Goal: Task Accomplishment & Management: Manage account settings

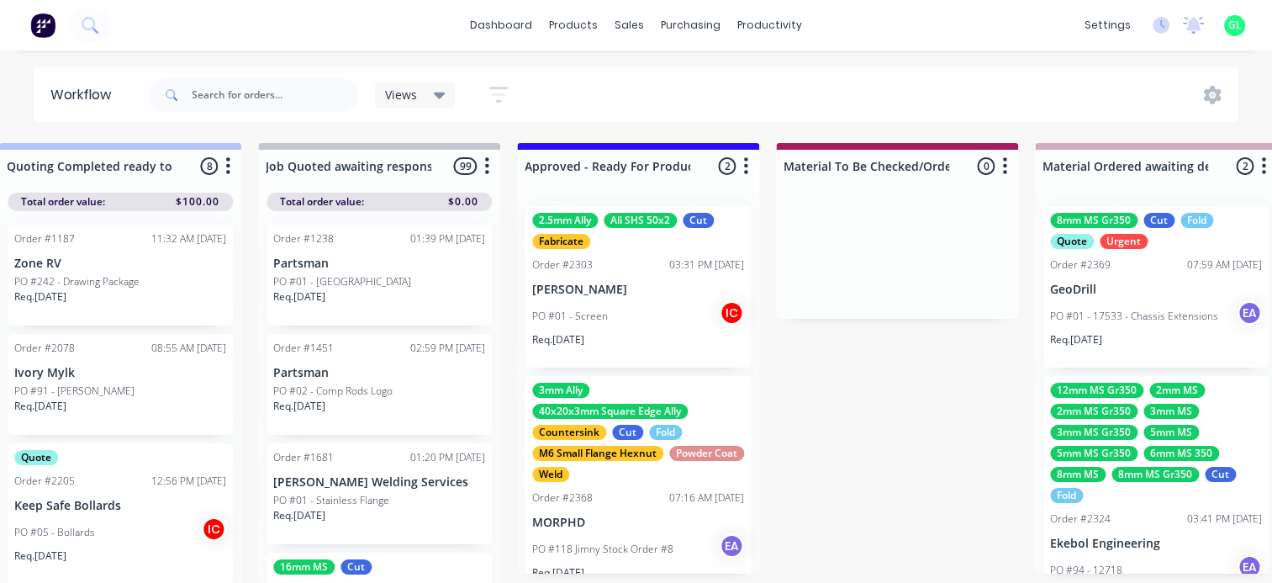
scroll to position [27, 0]
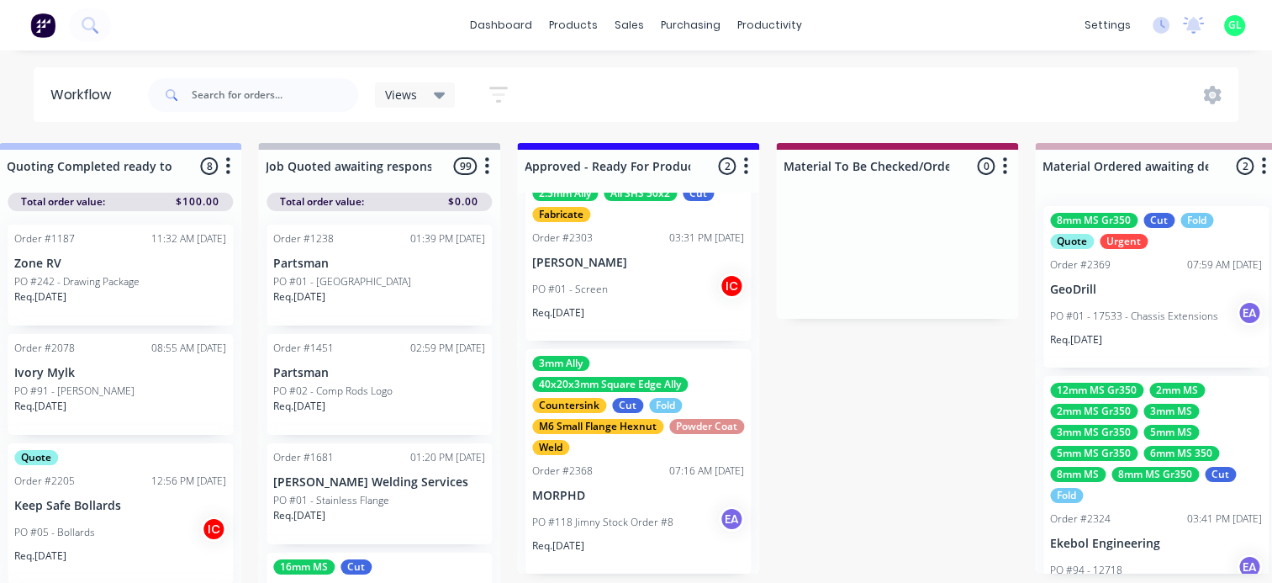
click at [650, 481] on div "3mm Ally 40x20x3mm Square Edge Ally Countersink Cut Fold M6 Small Flange Hexnut…" at bounding box center [638, 461] width 225 height 225
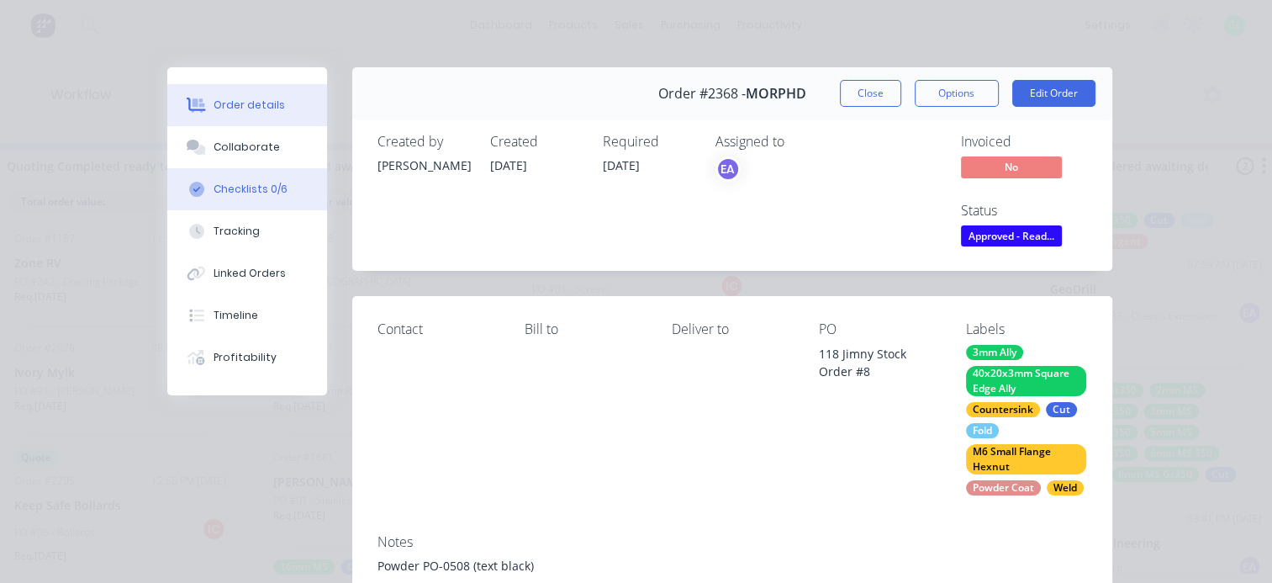
click at [239, 193] on div "Checklists 0/6" at bounding box center [251, 189] width 74 height 15
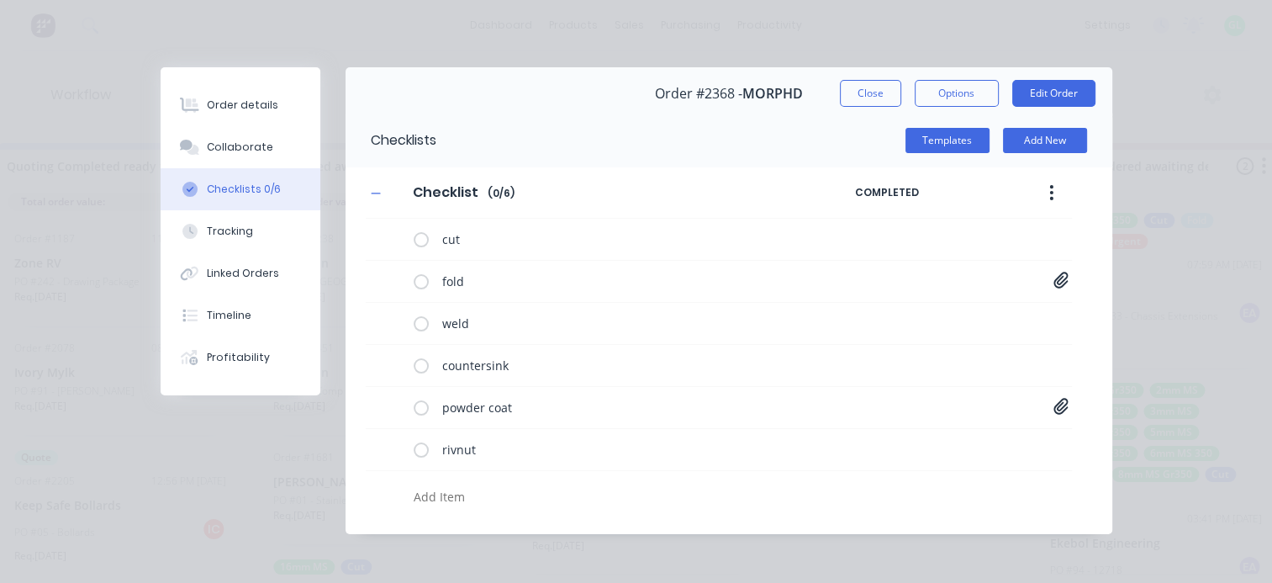
click at [460, 484] on textarea at bounding box center [620, 496] width 427 height 24
type textarea "x"
type textarea "N"
type textarea "x"
type textarea "Ne"
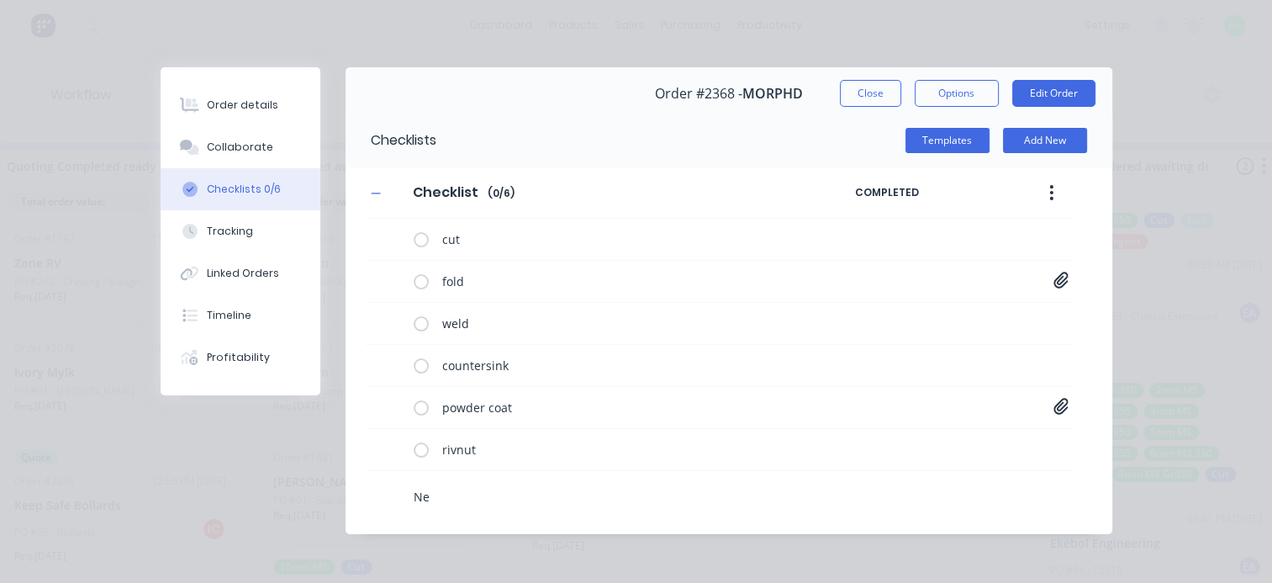
type textarea "x"
type textarea "Nes"
type textarea "x"
type textarea "Nest"
type textarea "x"
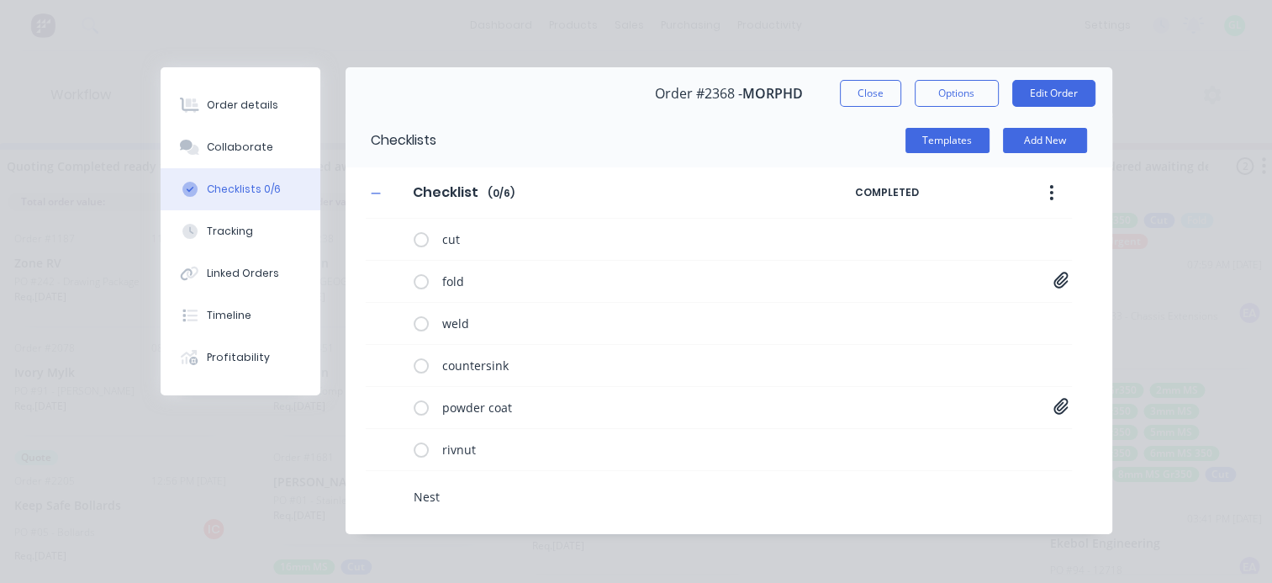
type textarea "Nest"
type textarea "x"
type textarea "Nest -"
type textarea "x"
type textarea "Nest -"
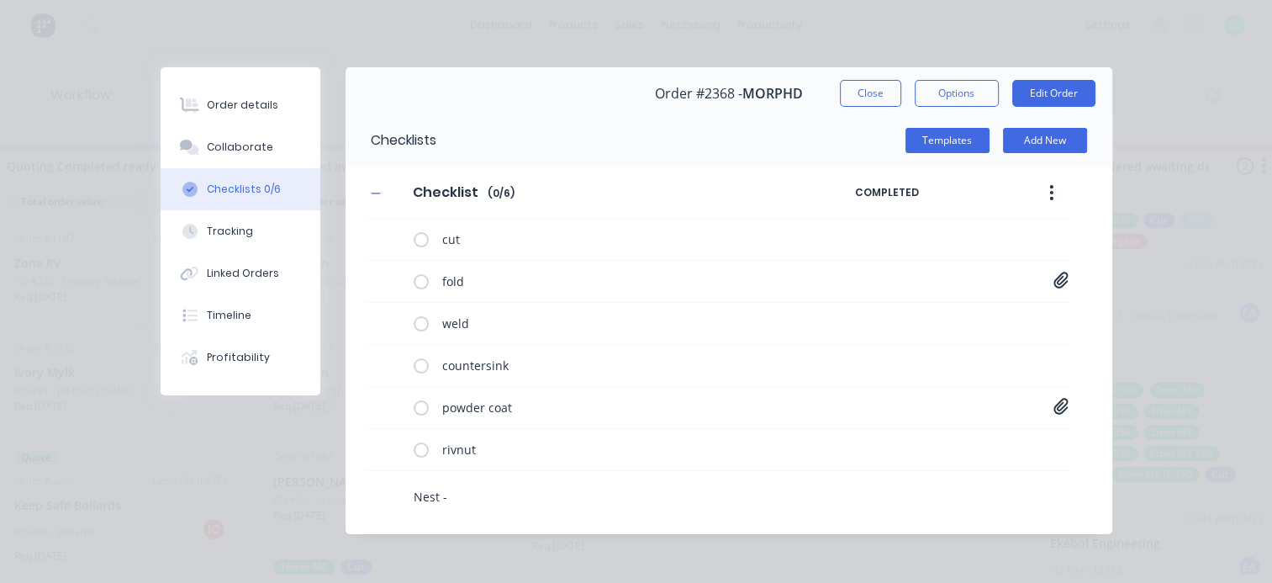
type textarea "x"
type textarea "Nest - 3"
type textarea "x"
type textarea "Nest - 3m"
type textarea "x"
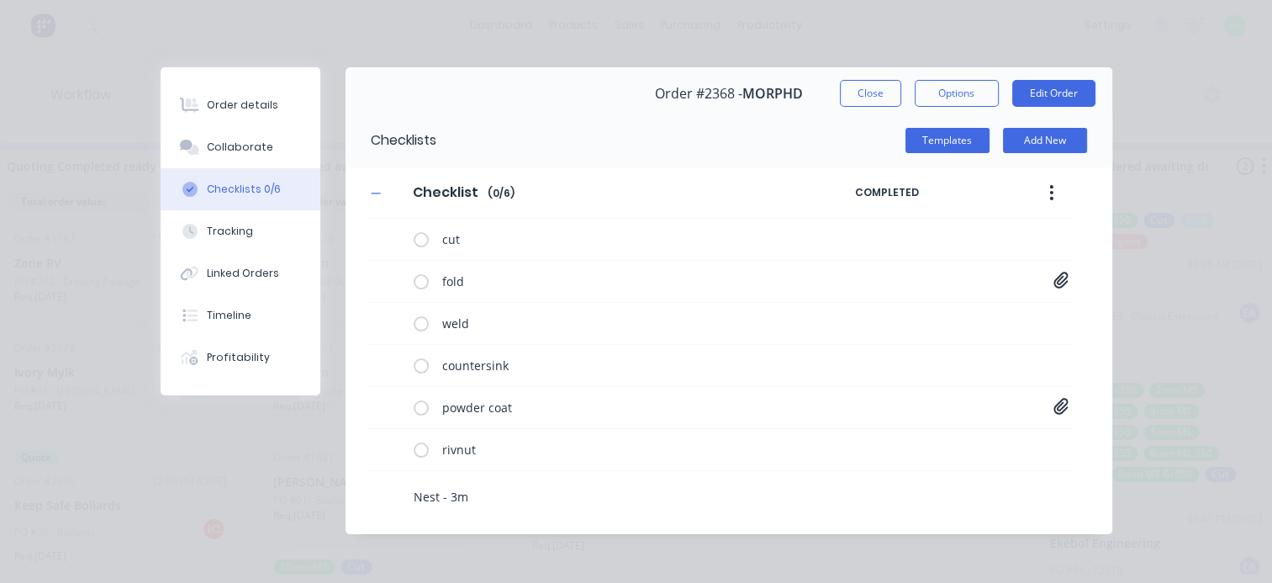
type textarea "Nest - 3mm"
type textarea "x"
type textarea "Nest - 3mm"
type textarea "x"
type textarea "Nest - 3mm a"
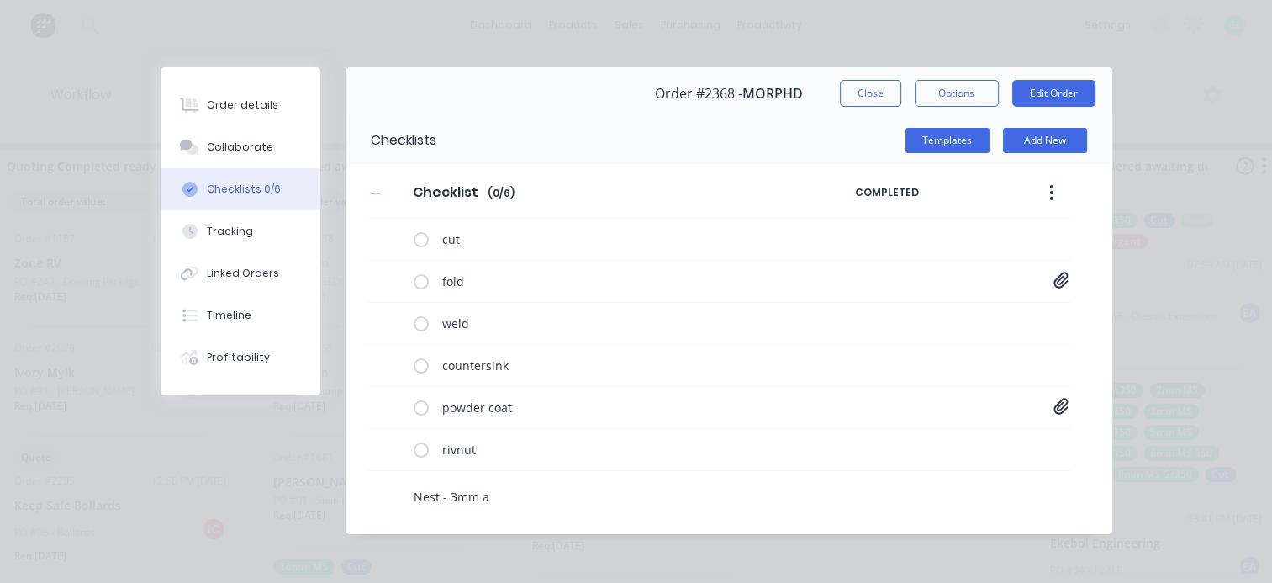
type textarea "x"
type textarea "Nest - 3mm al"
type textarea "x"
type textarea "Nest - 3mm all"
type textarea "x"
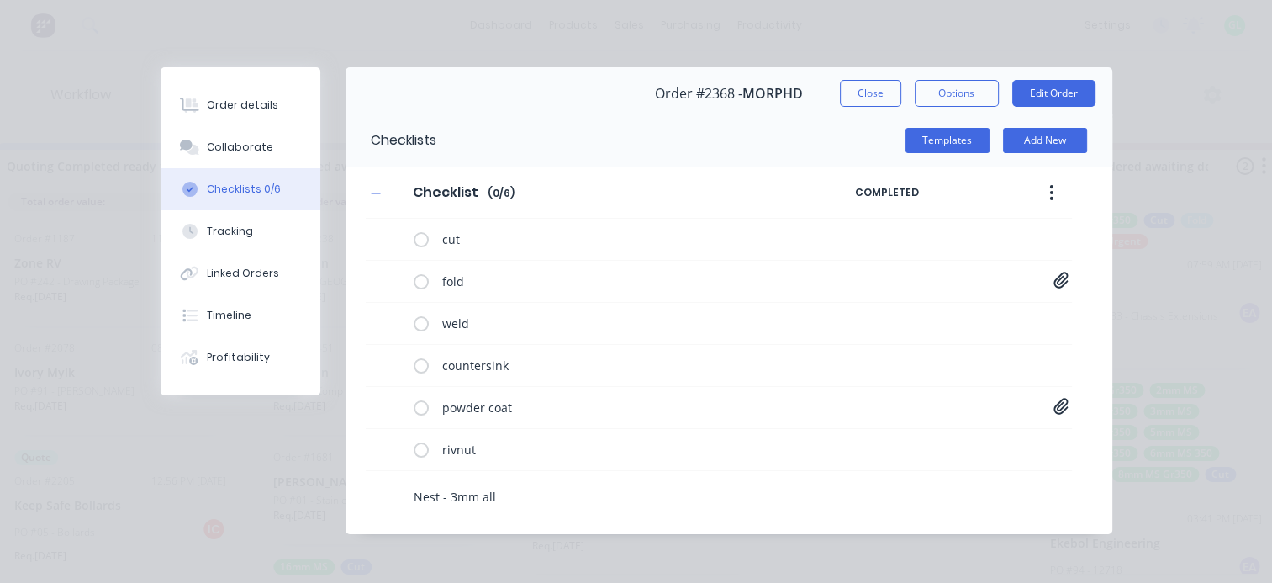
type textarea "Nest - 3mm ally"
type textarea "x"
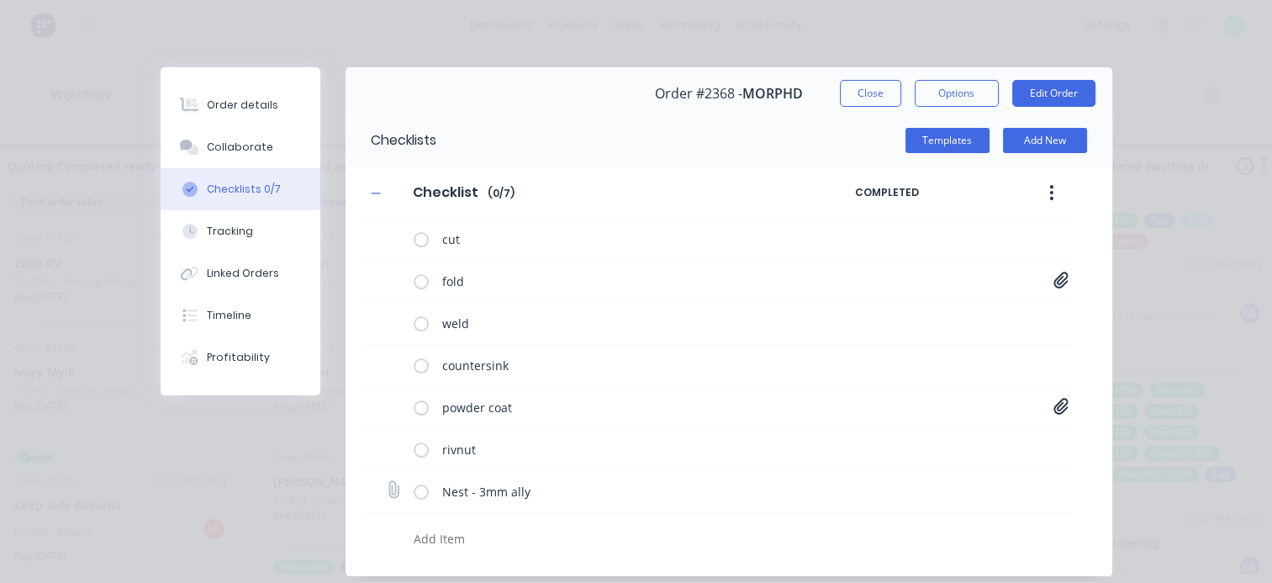
type textarea "x"
click at [386, 486] on icon at bounding box center [393, 490] width 22 height 22
click at [386, 482] on input "file" at bounding box center [386, 482] width 0 height 0
type input "C:\fakepath\Morphd 118 - 3mm ally_report.pdf"
click at [1063, 278] on div "fold Jimny Drawer Assembly[K].PDF [PERSON_NAME] Surround[E].PDF [PERSON_NAME][F…" at bounding box center [719, 282] width 706 height 42
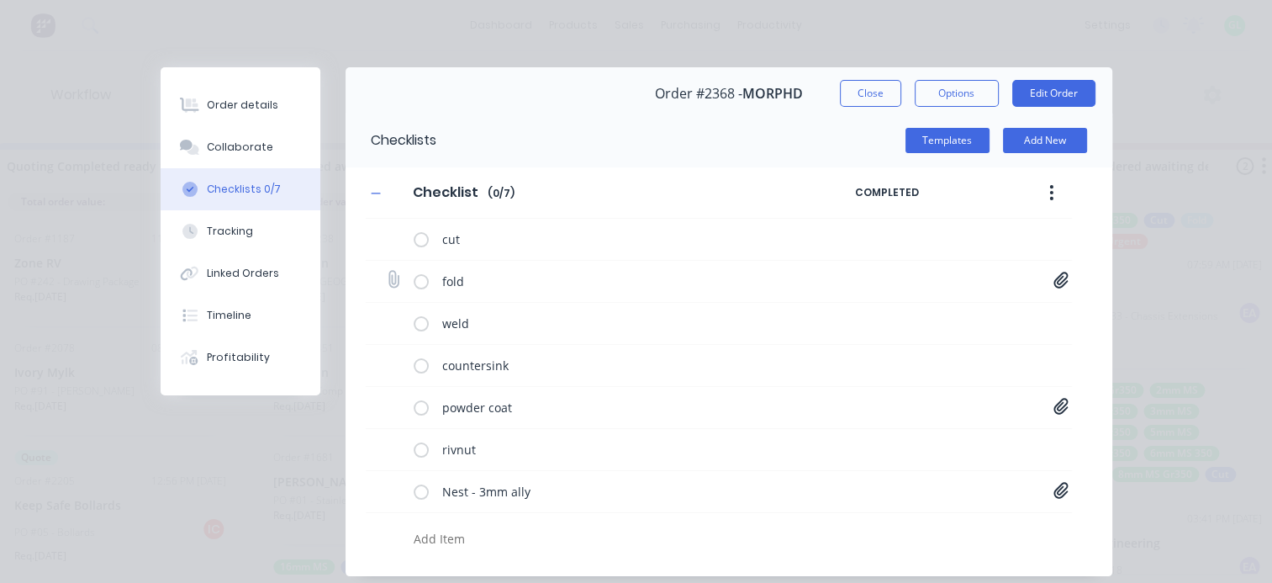
drag, startPoint x: 1060, startPoint y: 278, endPoint x: 1049, endPoint y: 282, distance: 11.4
click at [1059, 278] on icon at bounding box center [1061, 280] width 15 height 17
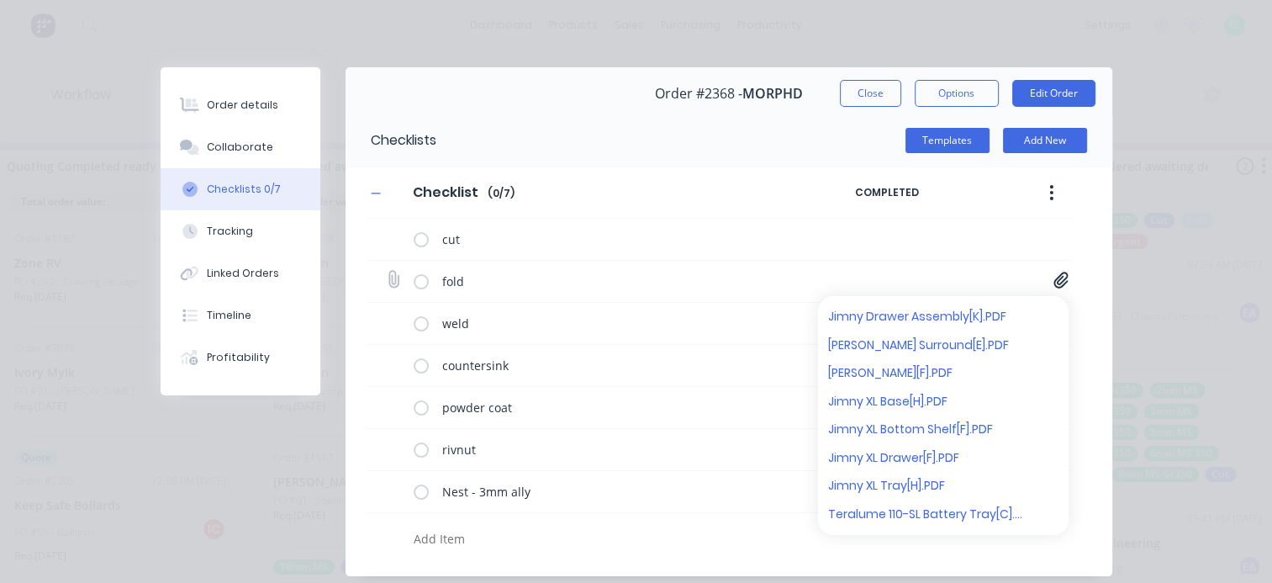
click at [1056, 275] on icon at bounding box center [1061, 280] width 14 height 16
type textarea "x"
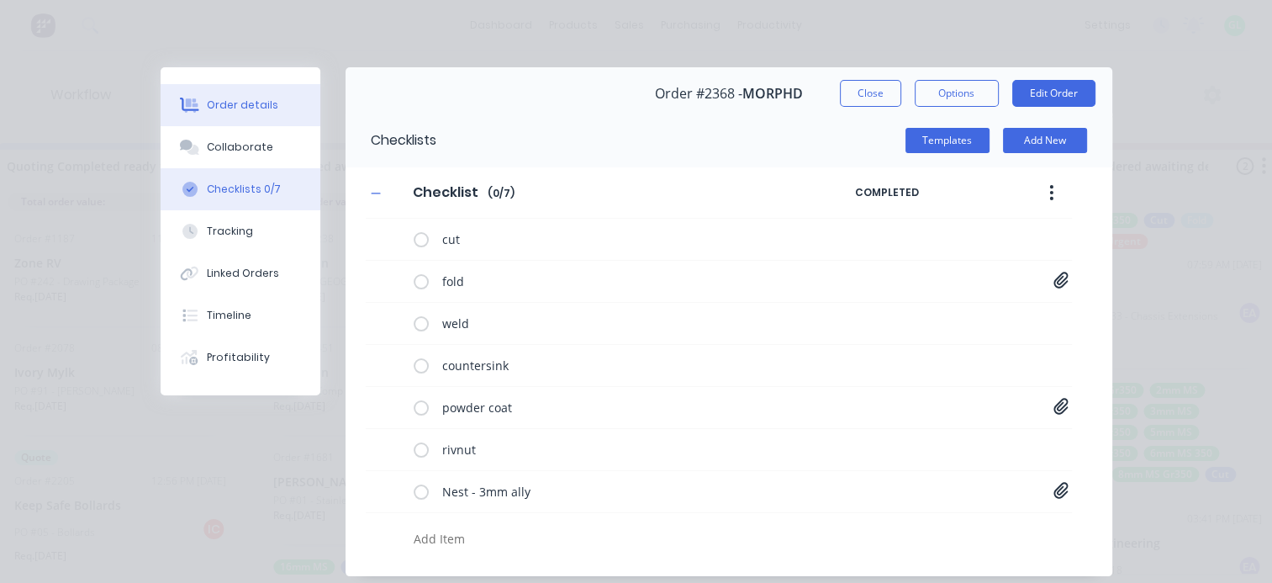
click at [232, 114] on button "Order details" at bounding box center [241, 105] width 160 height 42
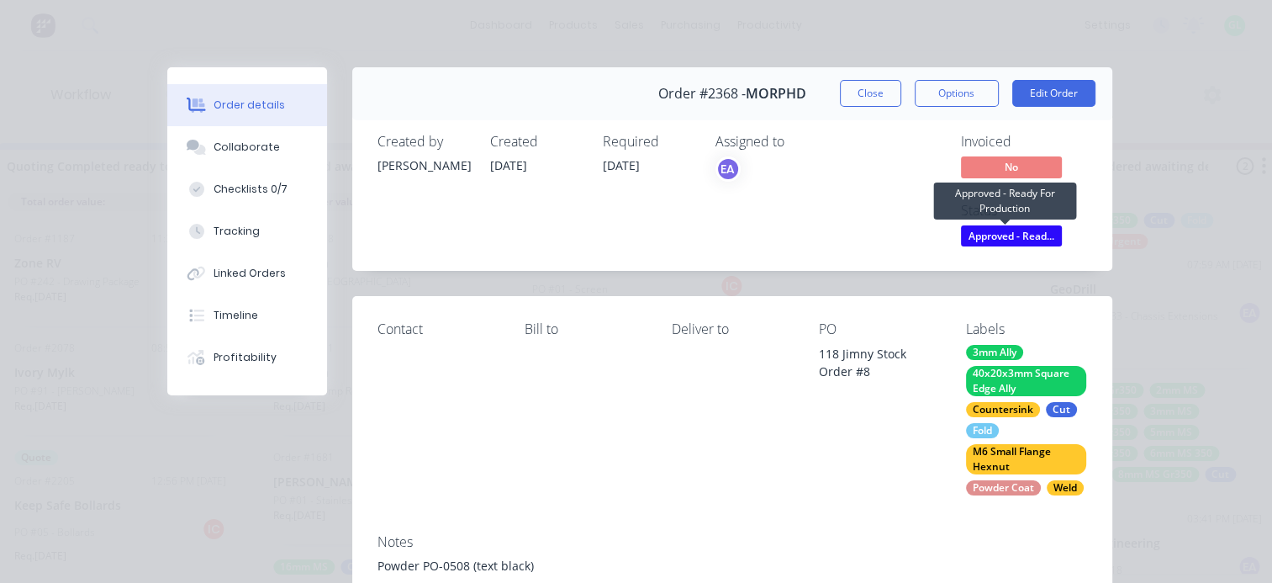
click at [1001, 242] on span "Approved - Read..." at bounding box center [1011, 235] width 101 height 21
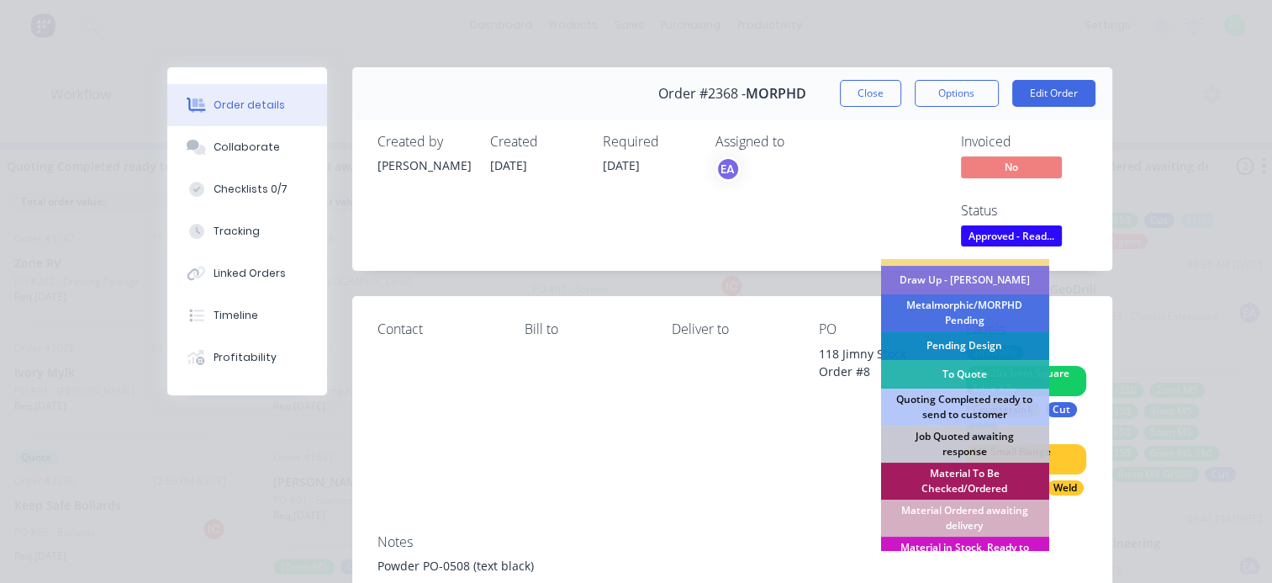
scroll to position [168, 0]
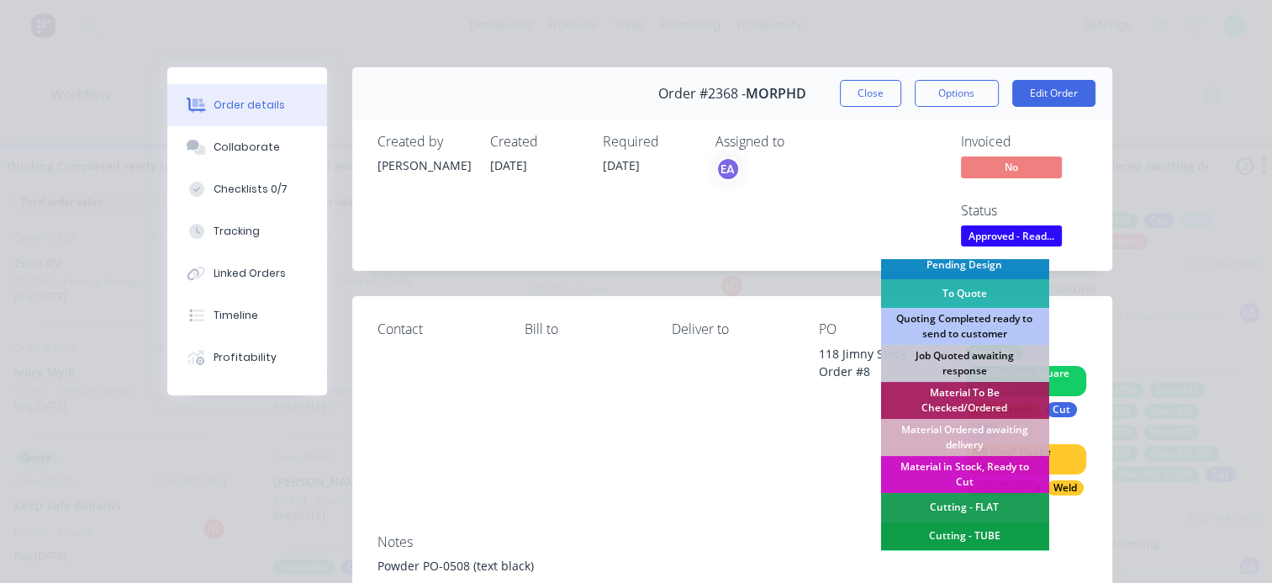
click at [963, 465] on div "Material in Stock, Ready to Cut" at bounding box center [965, 474] width 168 height 37
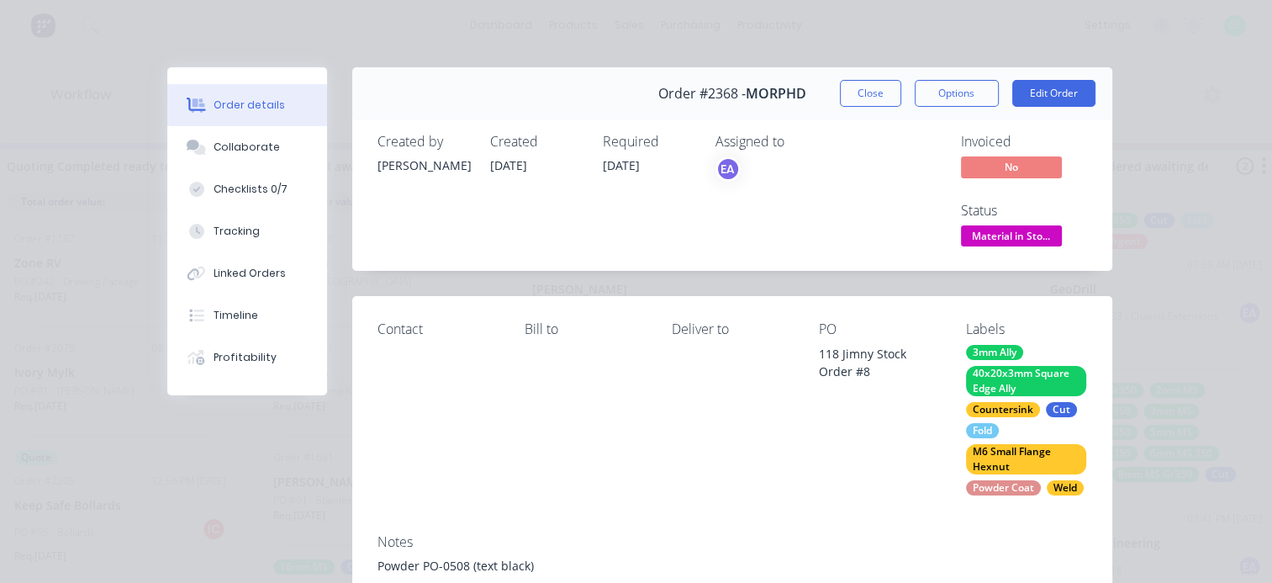
scroll to position [0, 0]
click at [857, 90] on button "Close" at bounding box center [870, 93] width 61 height 27
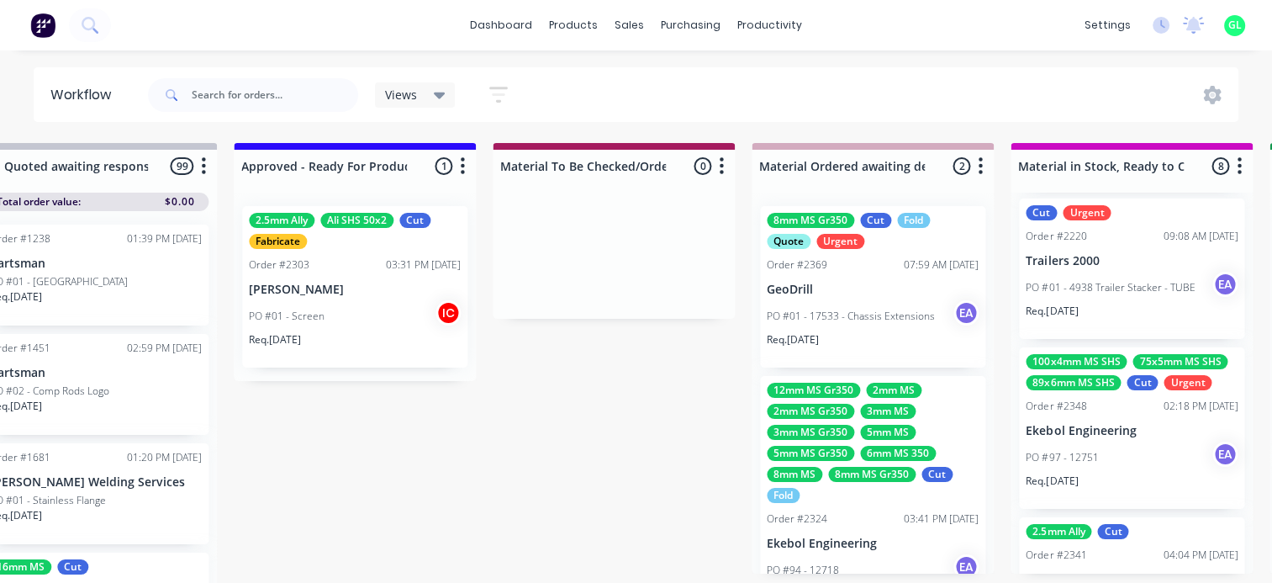
scroll to position [0, 2187]
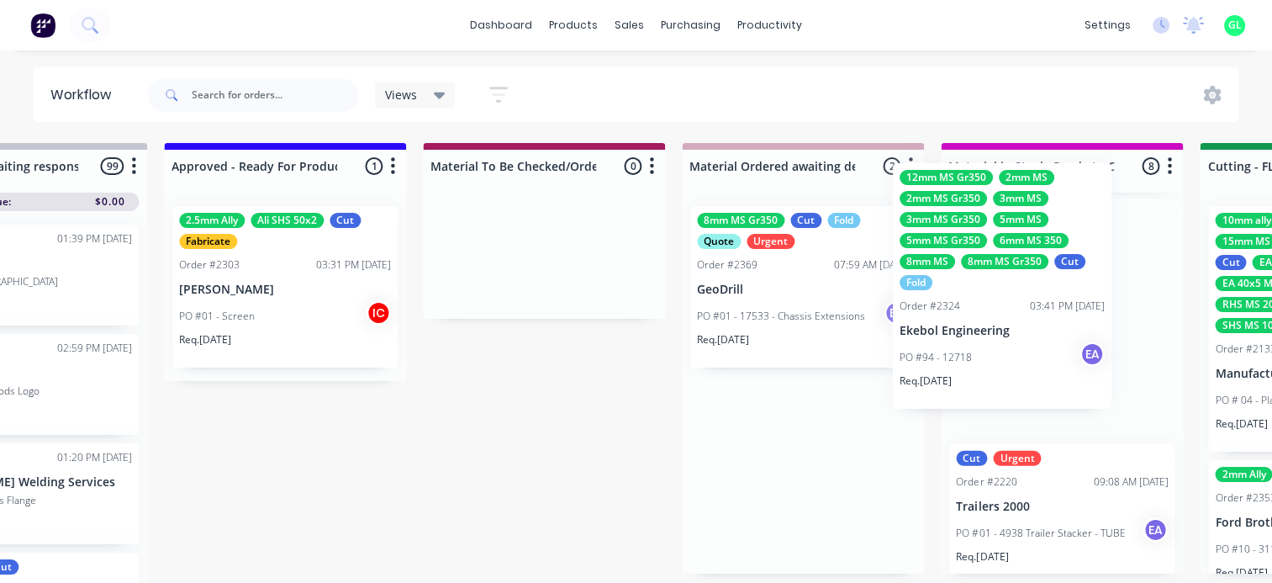
drag, startPoint x: 817, startPoint y: 552, endPoint x: 1010, endPoint y: 322, distance: 299.7
click at [1010, 322] on div "Submitted 13 Status colour #273444 hex #273444 Save Cancel Summaries Total orde…" at bounding box center [1259, 367] width 6951 height 449
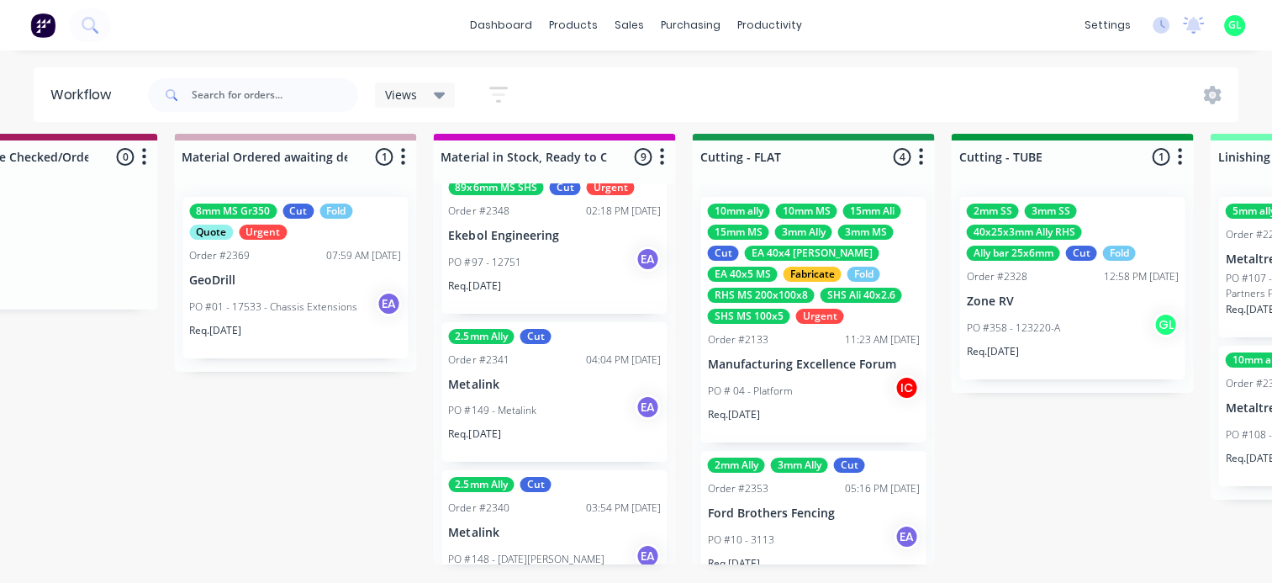
scroll to position [1130, 0]
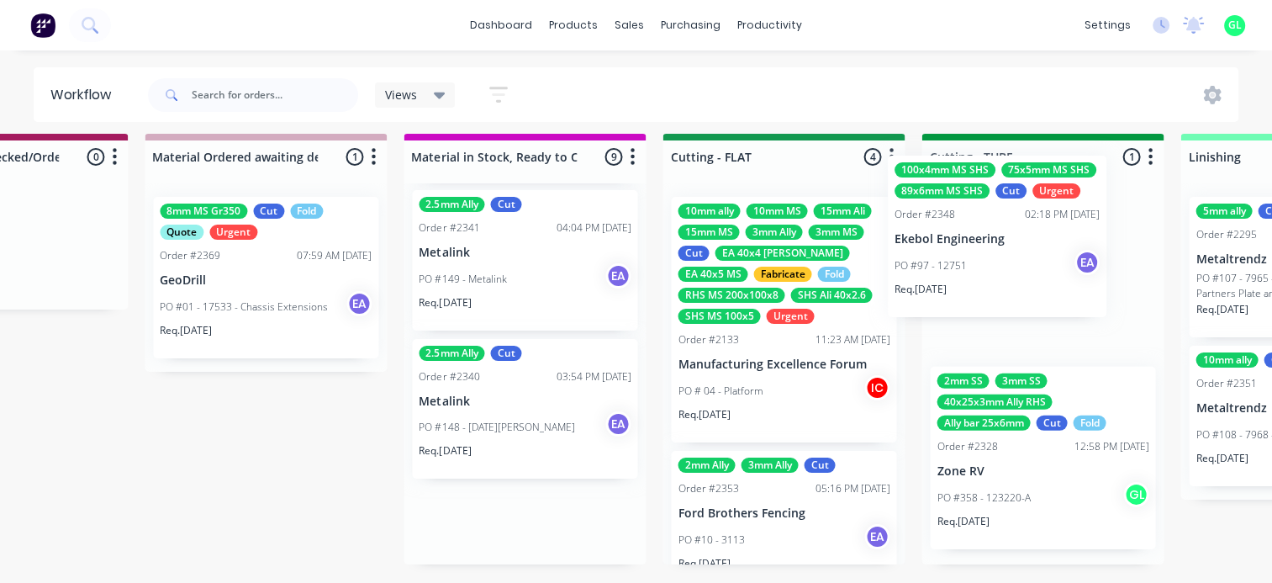
drag, startPoint x: 541, startPoint y: 287, endPoint x: 1011, endPoint y: 283, distance: 470.2
click at [1011, 282] on div "Submitted 13 Status colour #273444 hex #273444 Save Cancel Summaries Total orde…" at bounding box center [721, 358] width 6951 height 449
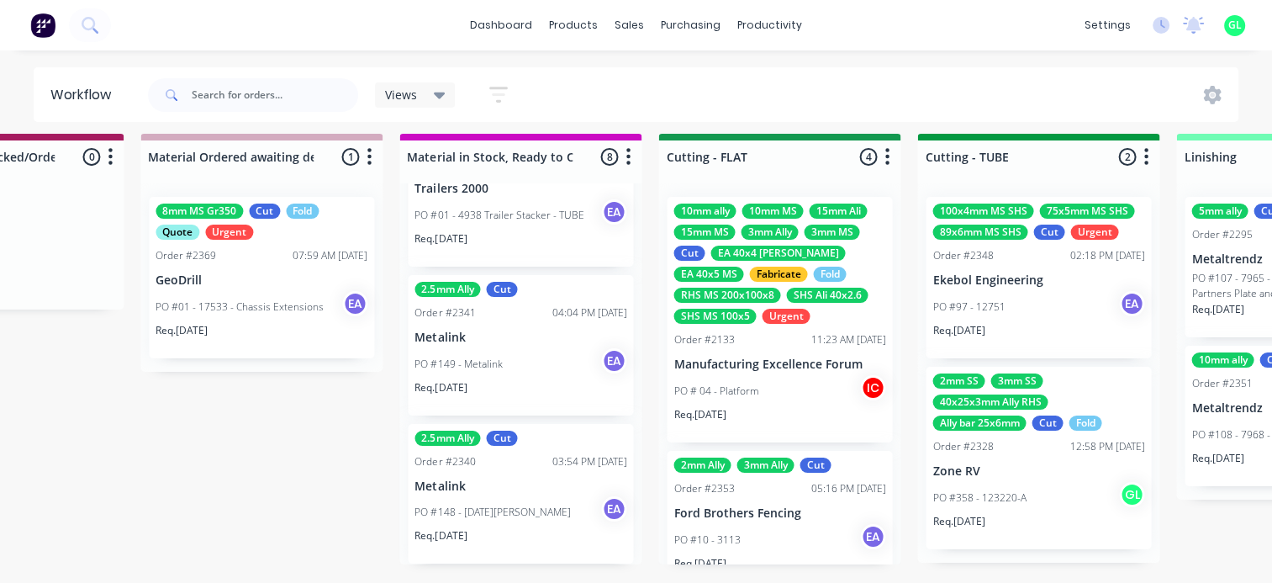
scroll to position [877, 0]
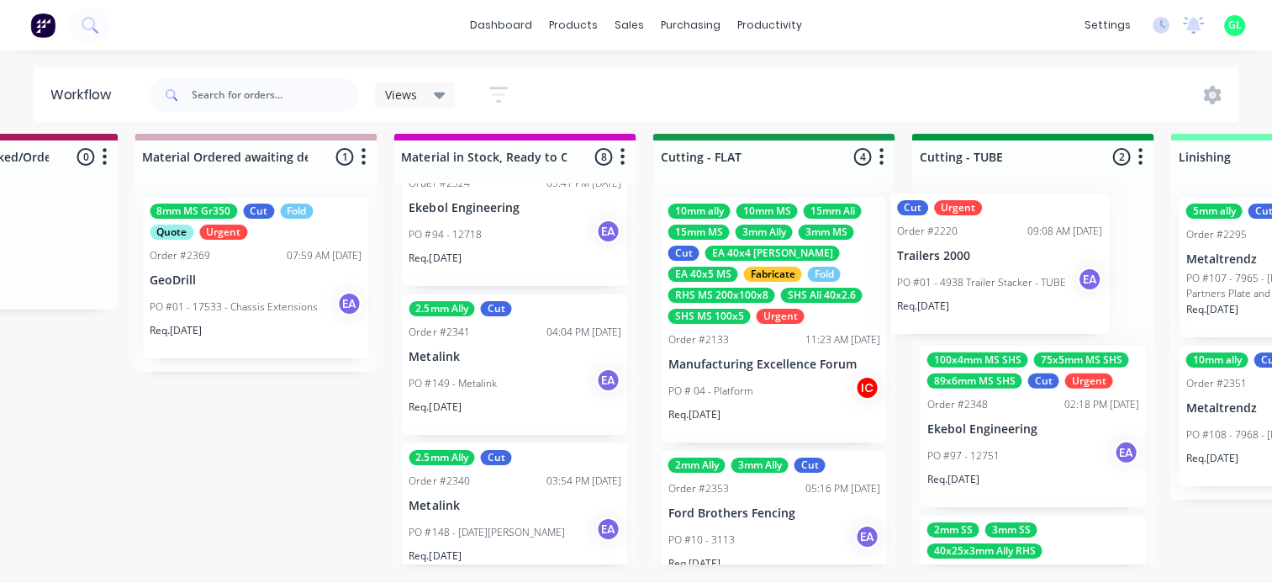
drag, startPoint x: 488, startPoint y: 362, endPoint x: 982, endPoint y: 275, distance: 502.2
click at [982, 275] on div "Submitted 13 Status colour #273444 hex #273444 Save Cancel Summaries Total orde…" at bounding box center [711, 358] width 6951 height 449
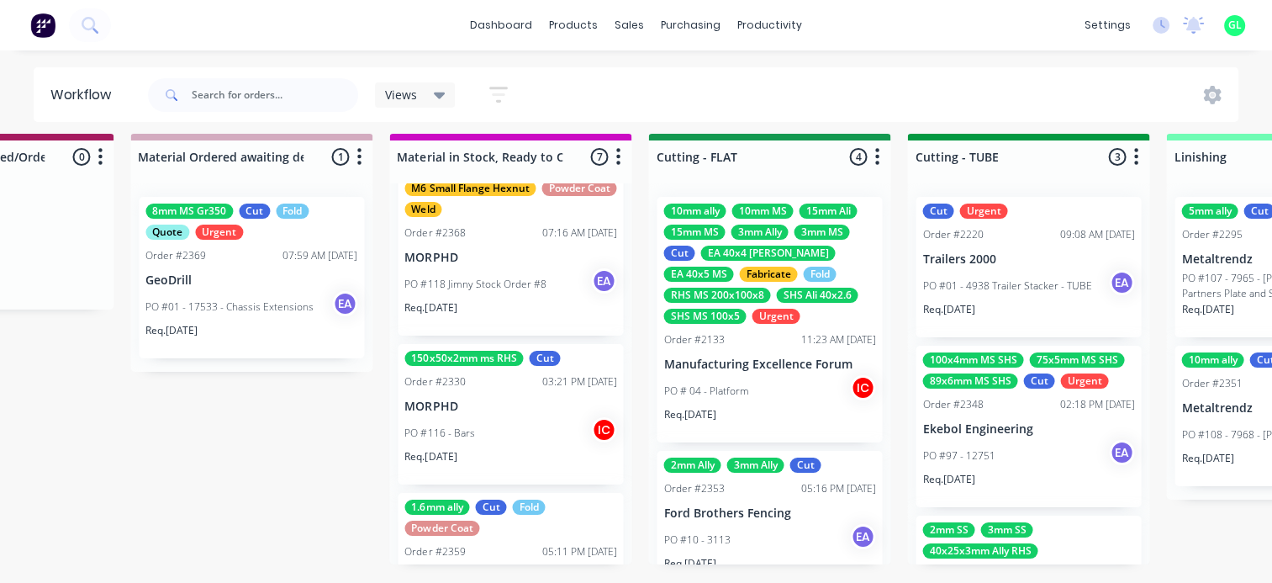
scroll to position [36, 0]
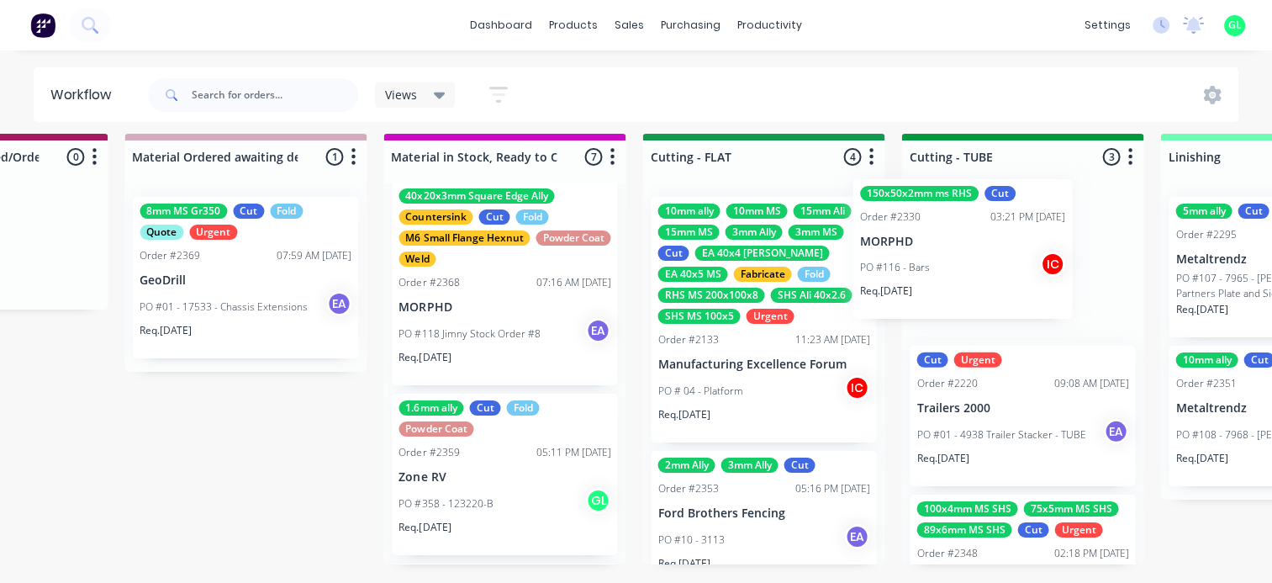
drag, startPoint x: 743, startPoint y: 366, endPoint x: 961, endPoint y: 249, distance: 247.2
click at [961, 249] on div "Submitted 13 Status colour #273444 hex #273444 Save Cancel Summaries Total orde…" at bounding box center [701, 358] width 6951 height 449
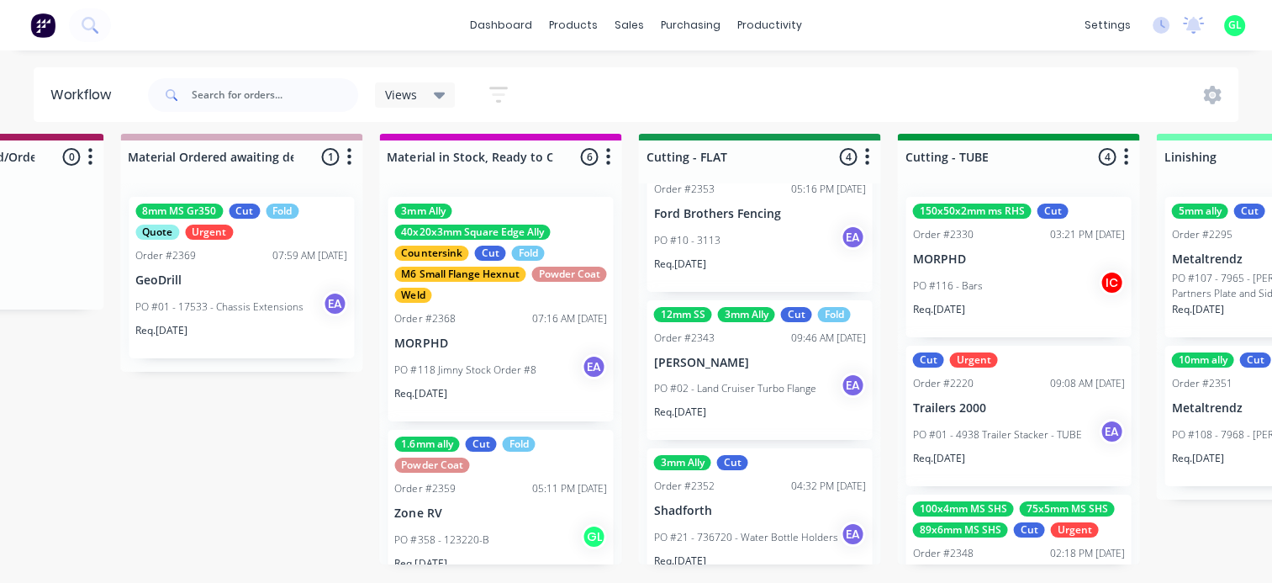
scroll to position [325, 0]
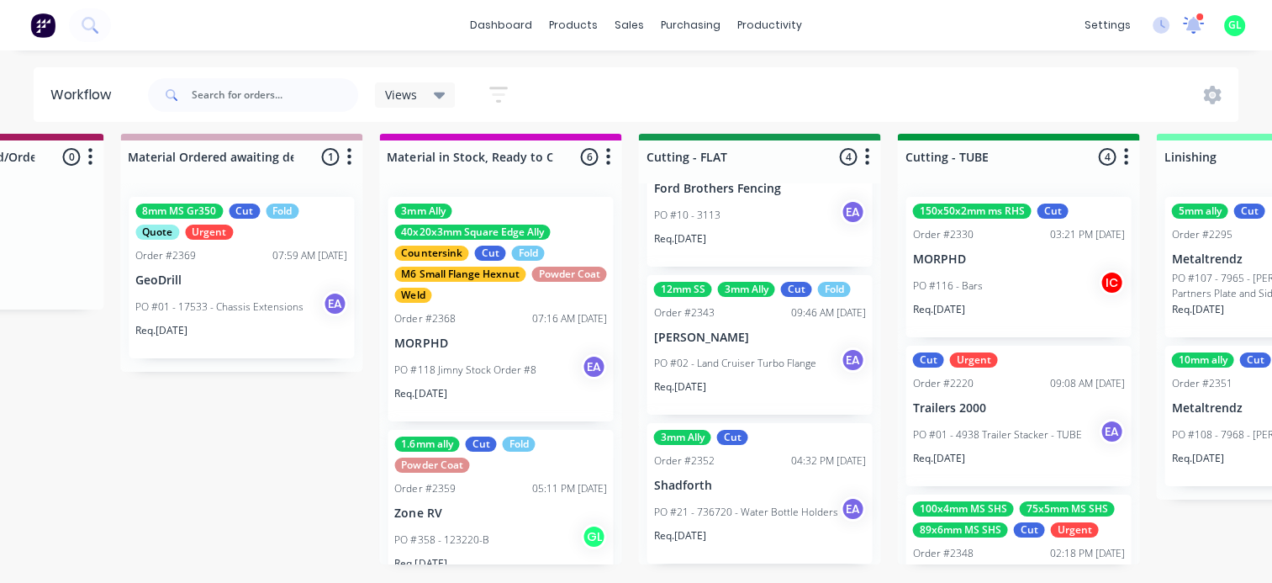
click at [1190, 27] on icon at bounding box center [1194, 23] width 15 height 13
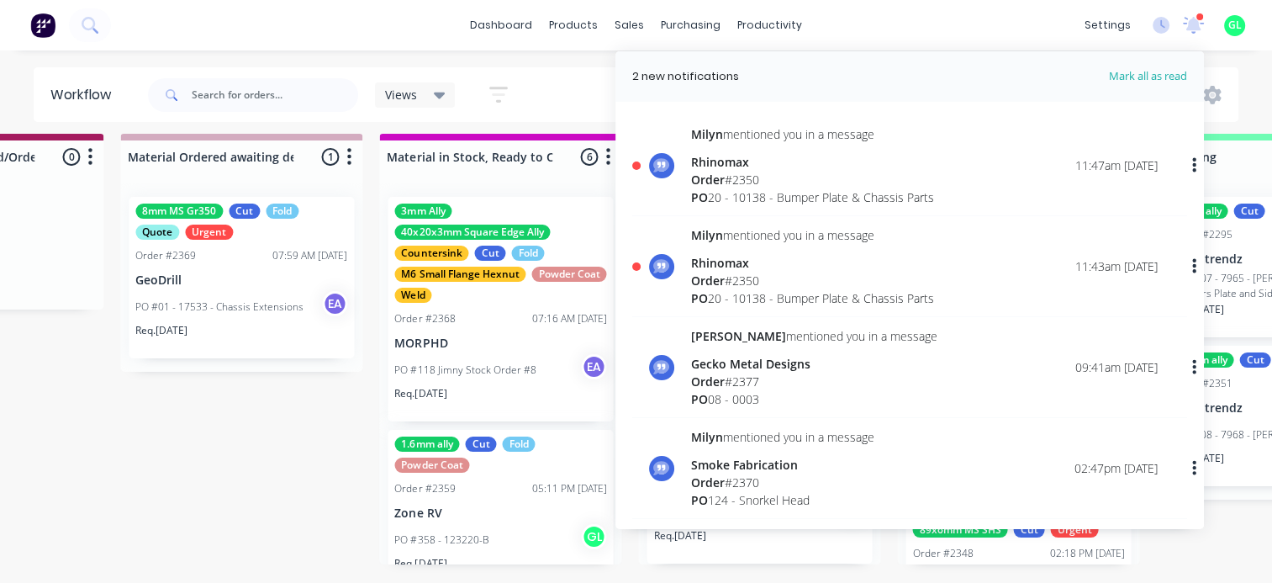
click at [814, 199] on div "PO 20 - 10138 - Bumper Plate & Chassis Parts" at bounding box center [812, 197] width 243 height 18
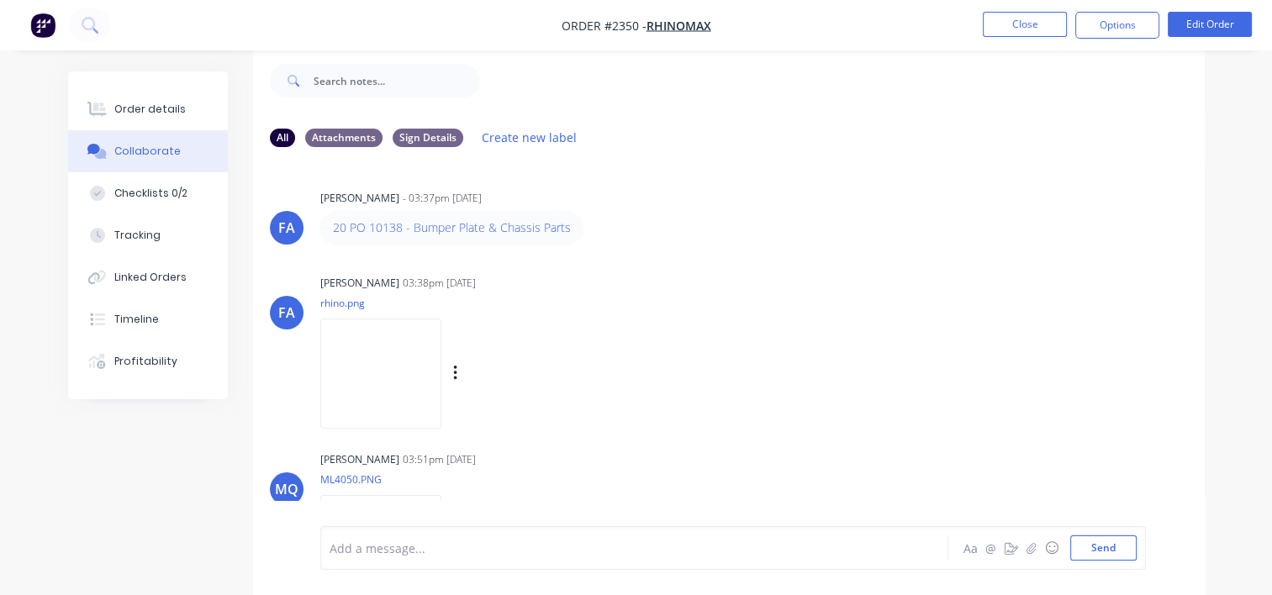
click at [440, 347] on img at bounding box center [380, 374] width 121 height 110
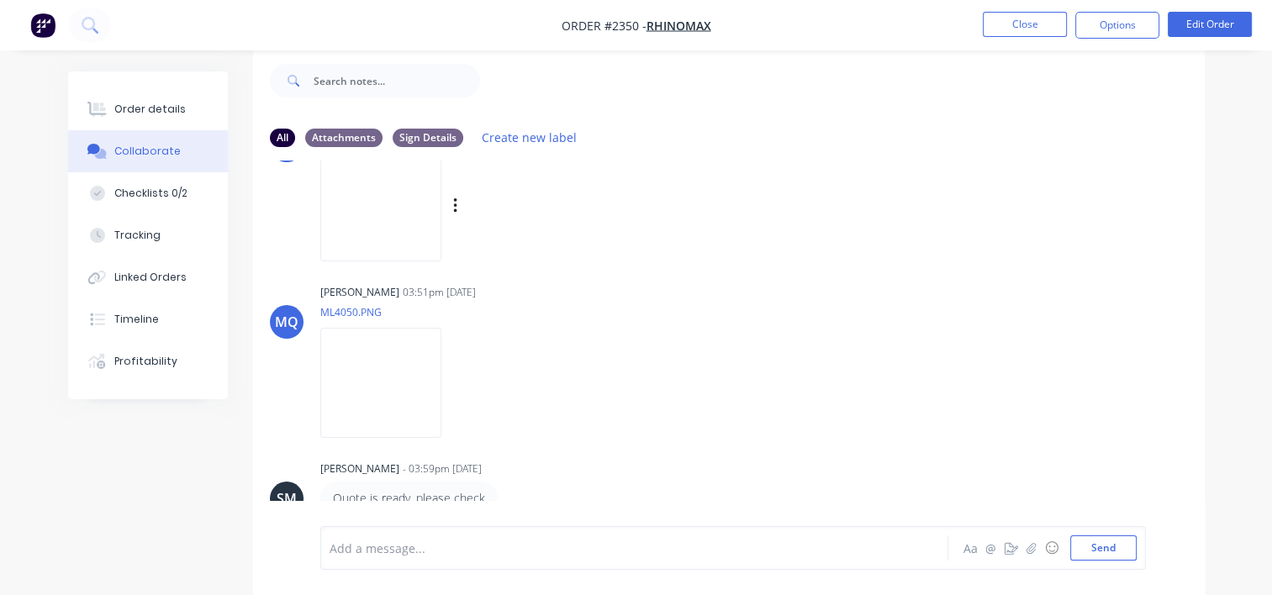
scroll to position [252, 0]
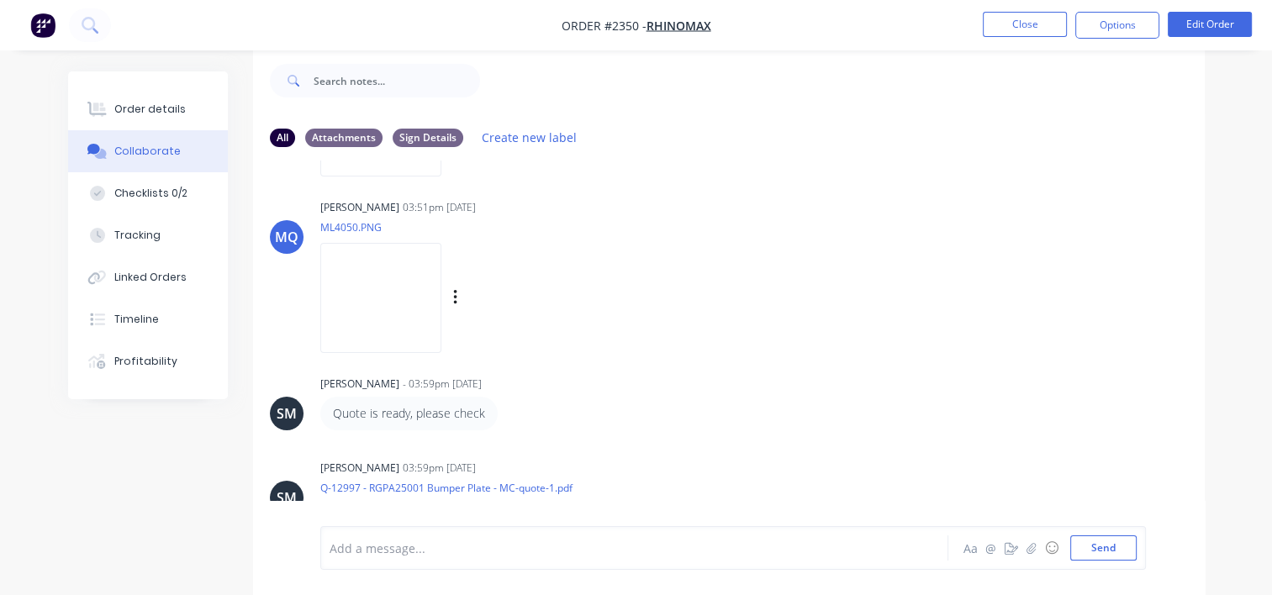
click at [433, 313] on img at bounding box center [380, 298] width 121 height 110
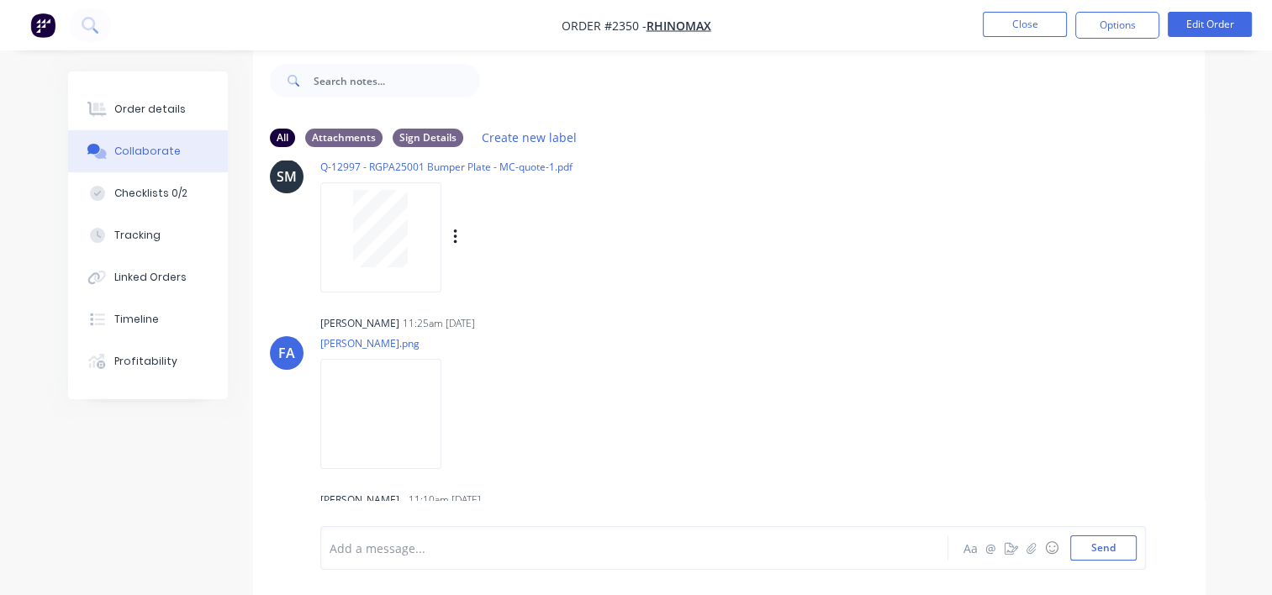
scroll to position [589, 0]
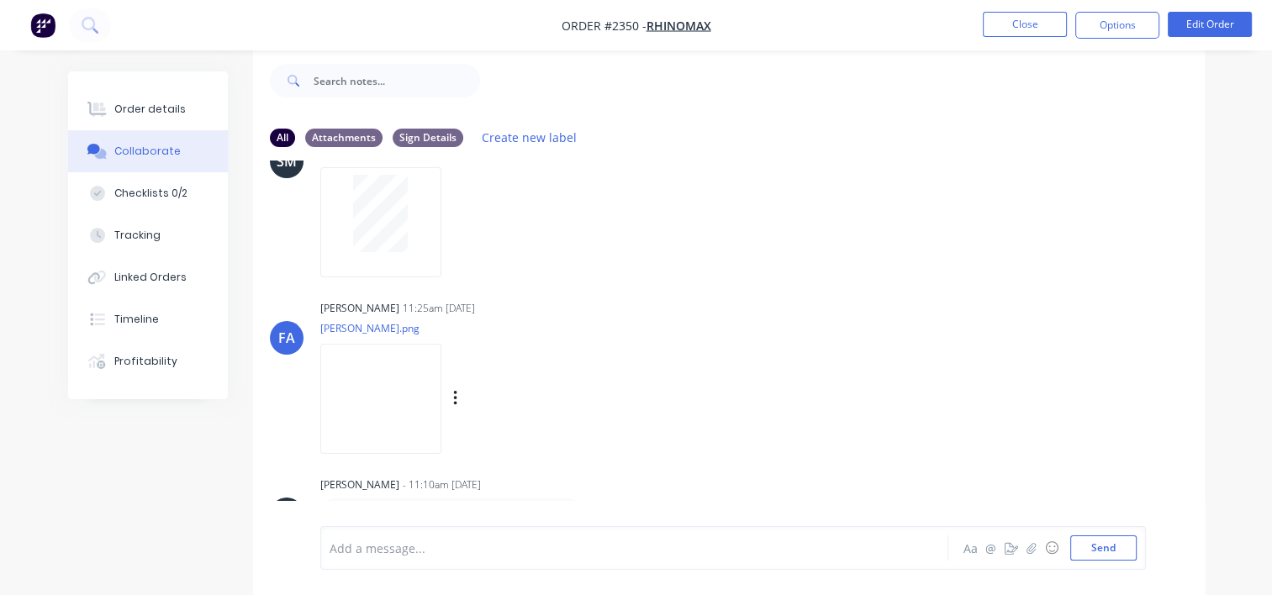
click at [410, 379] on img at bounding box center [380, 399] width 121 height 110
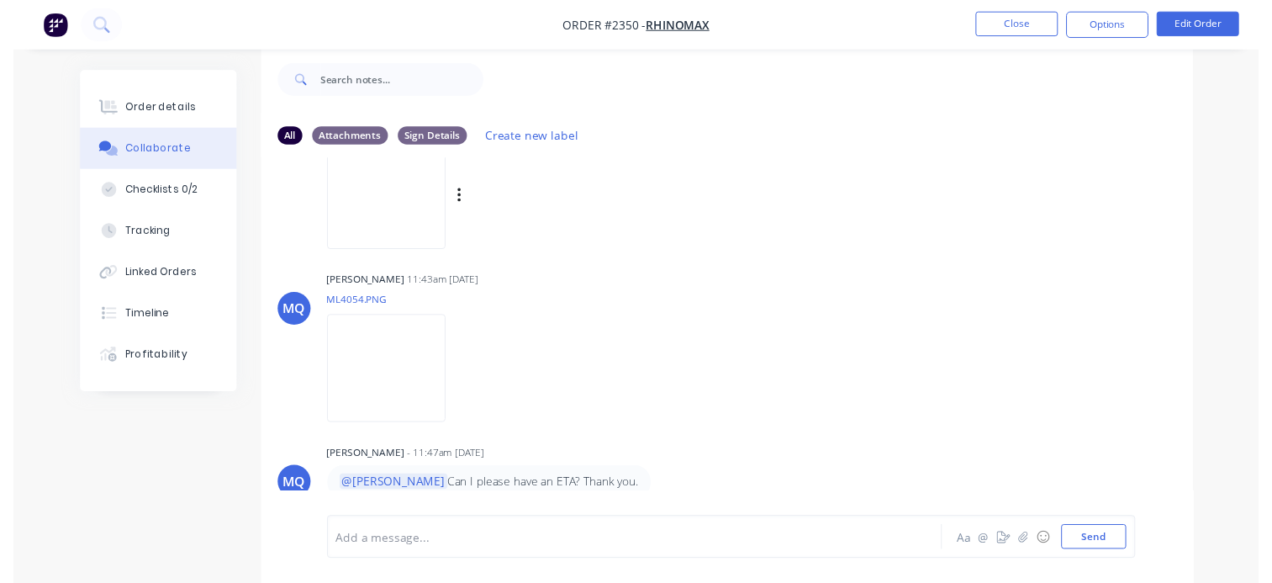
scroll to position [1055, 0]
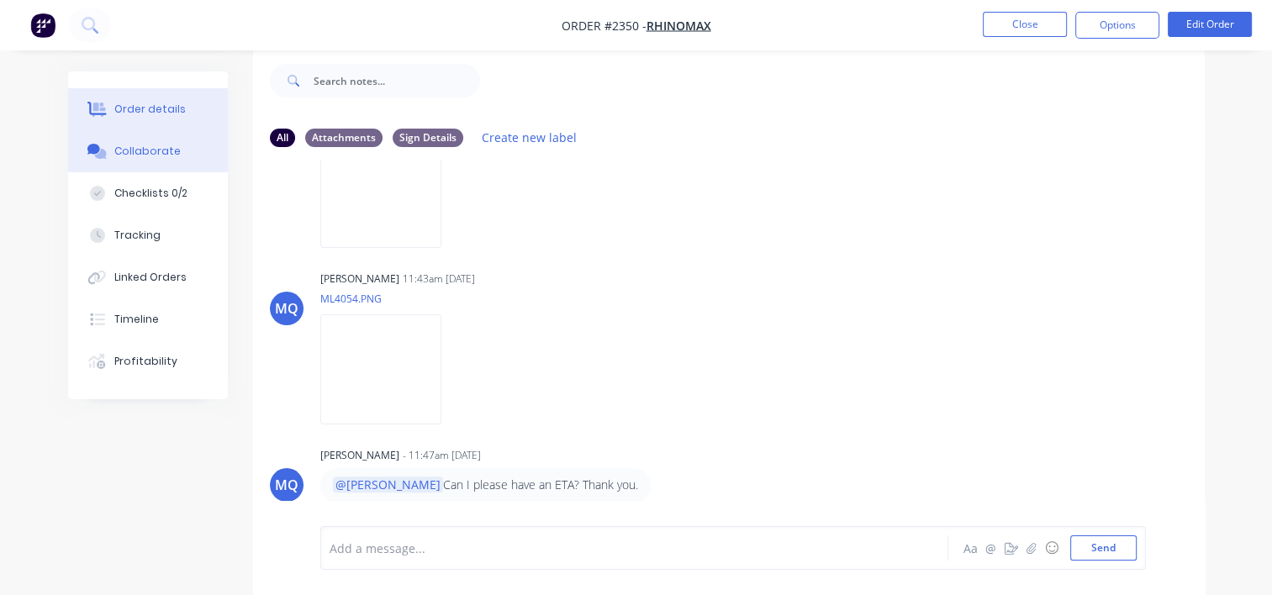
click at [138, 105] on div "Order details" at bounding box center [149, 109] width 71 height 15
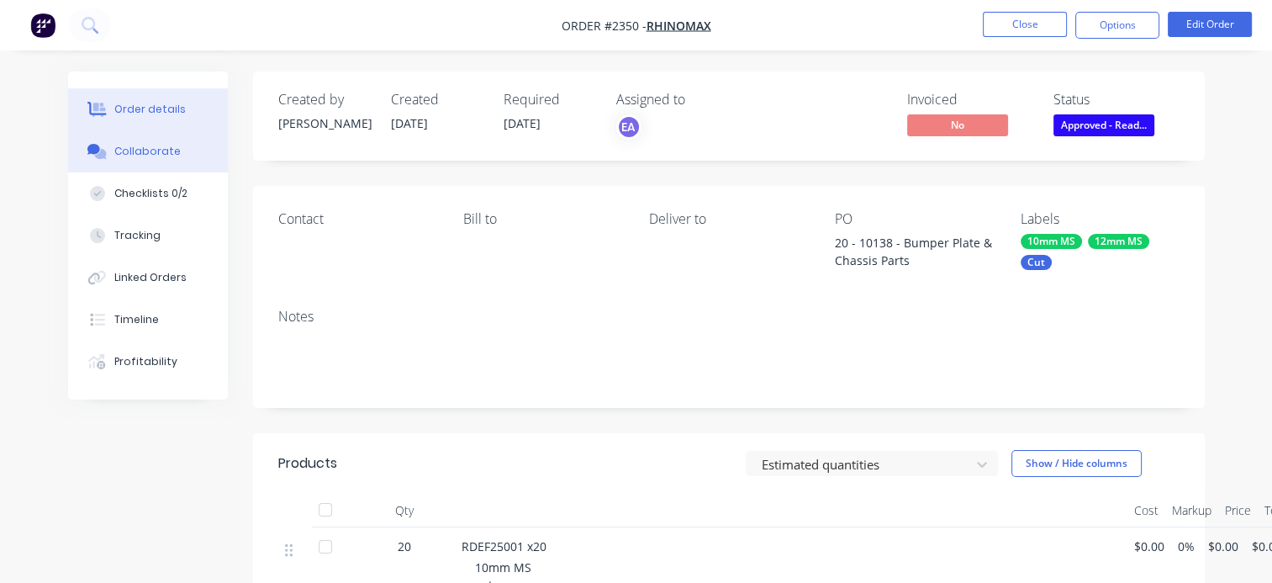
click at [157, 151] on div "Collaborate" at bounding box center [147, 151] width 66 height 15
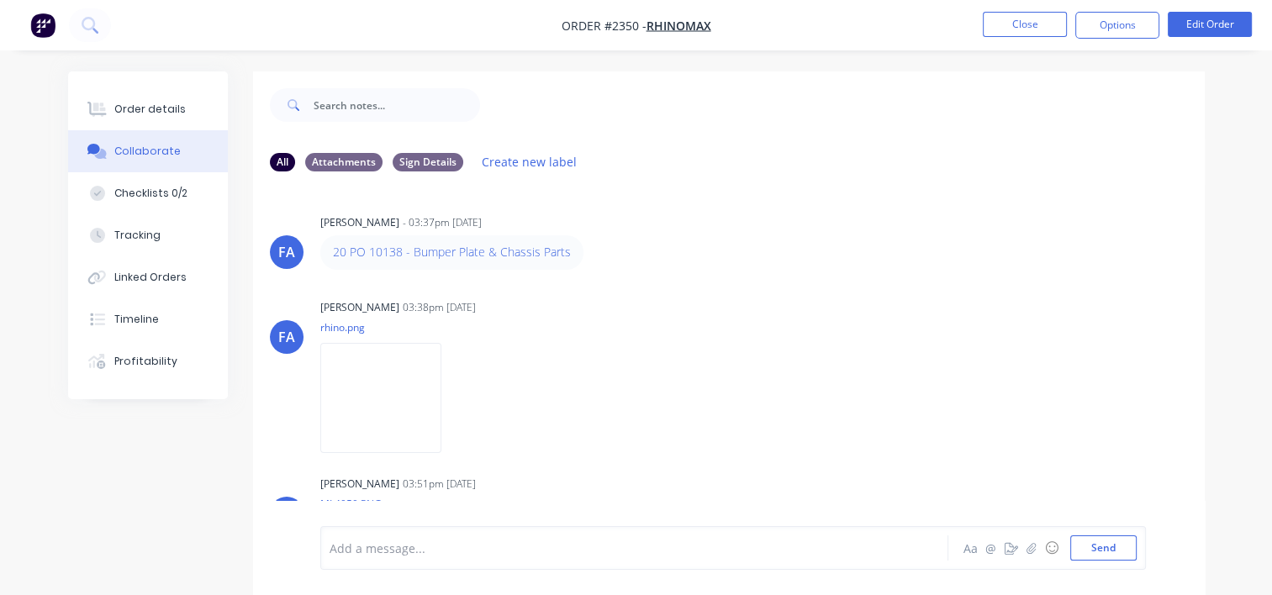
click at [397, 554] on div at bounding box center [633, 549] width 605 height 18
click at [1026, 29] on button "Close" at bounding box center [1025, 24] width 84 height 25
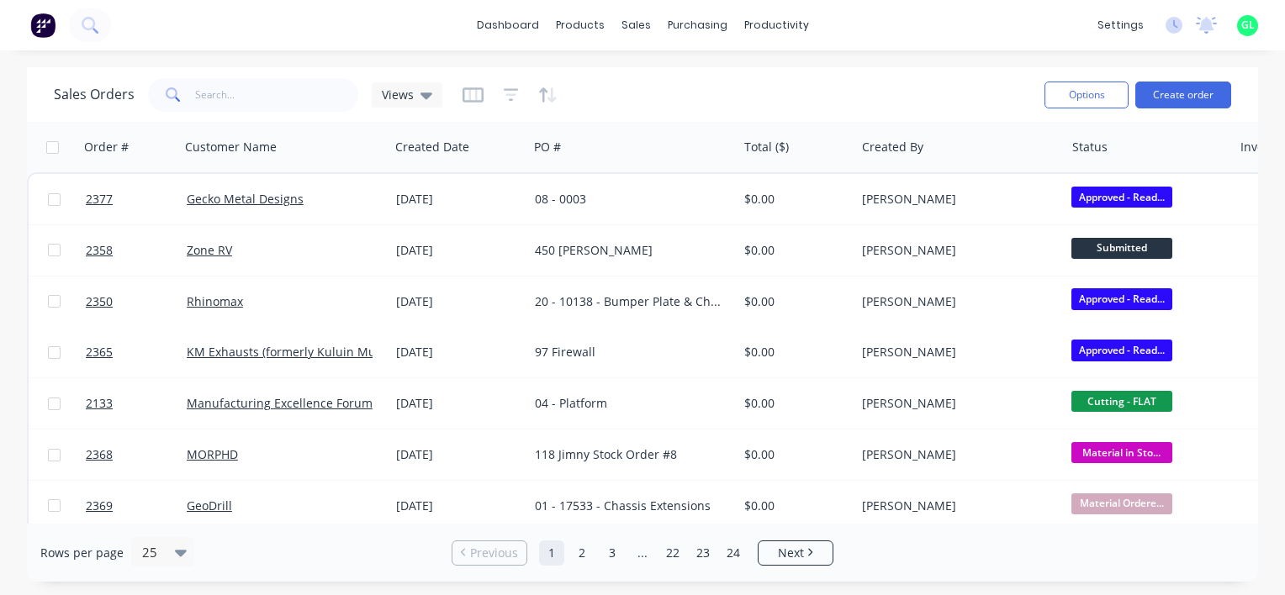
drag, startPoint x: 1204, startPoint y: 25, endPoint x: 1182, endPoint y: 47, distance: 30.9
click at [1204, 25] on icon at bounding box center [1206, 23] width 15 height 13
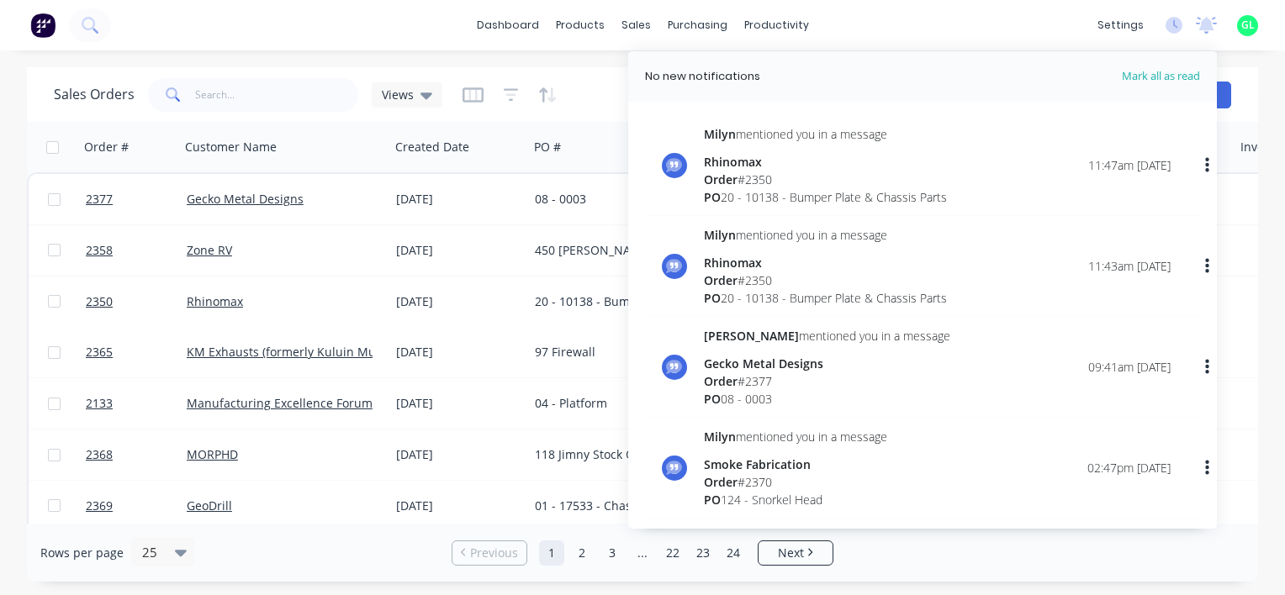
click at [809, 171] on div "Order # 2350" at bounding box center [825, 180] width 243 height 18
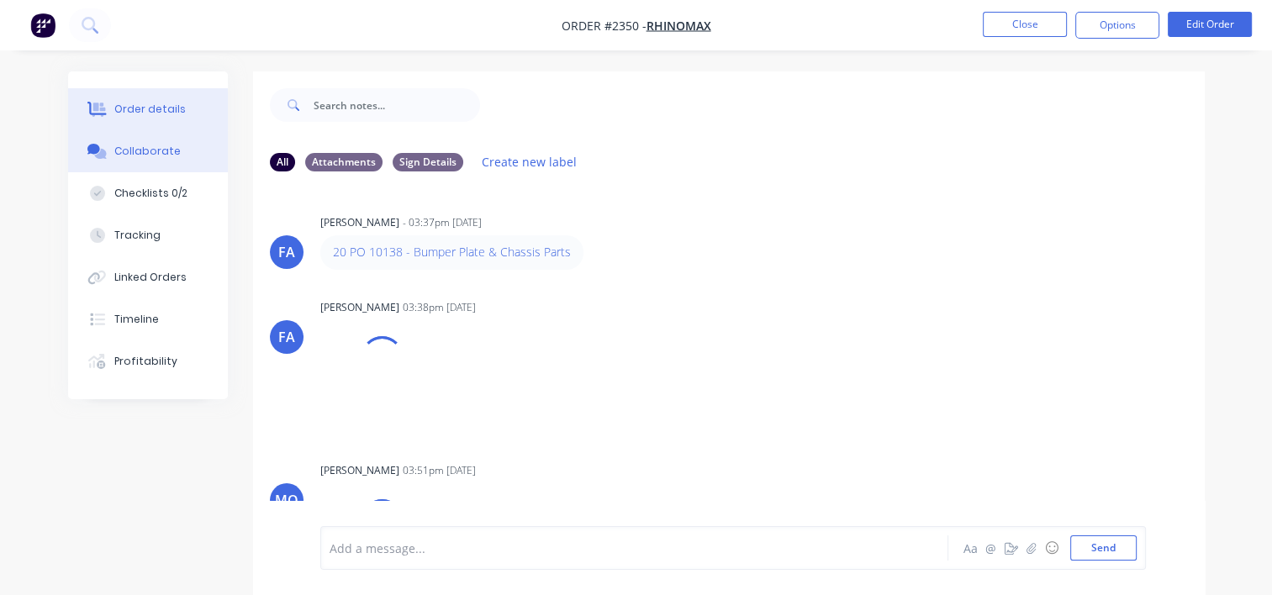
click at [191, 109] on button "Order details" at bounding box center [148, 109] width 160 height 42
